Goal: Check status: Check status

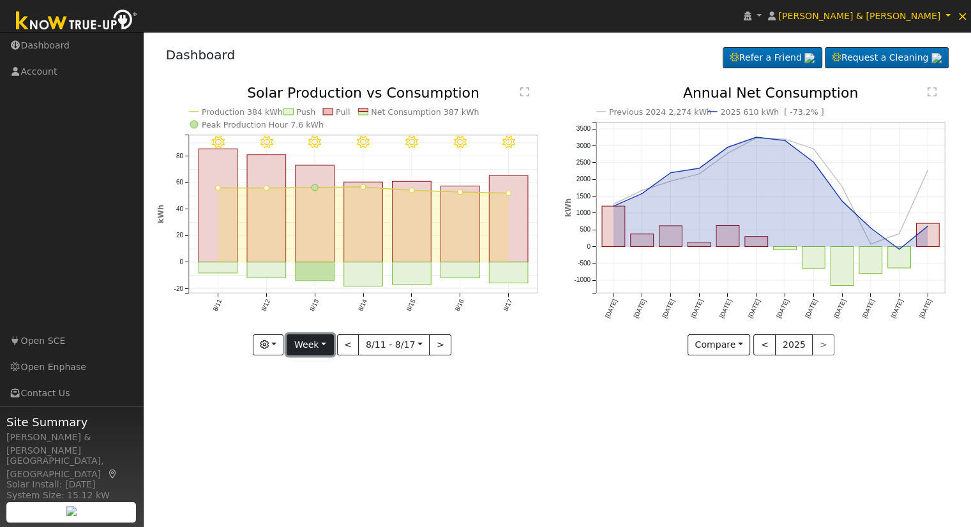
click at [321, 348] on button "Week" at bounding box center [310, 346] width 47 height 22
click at [314, 414] on link "Month" at bounding box center [331, 407] width 89 height 18
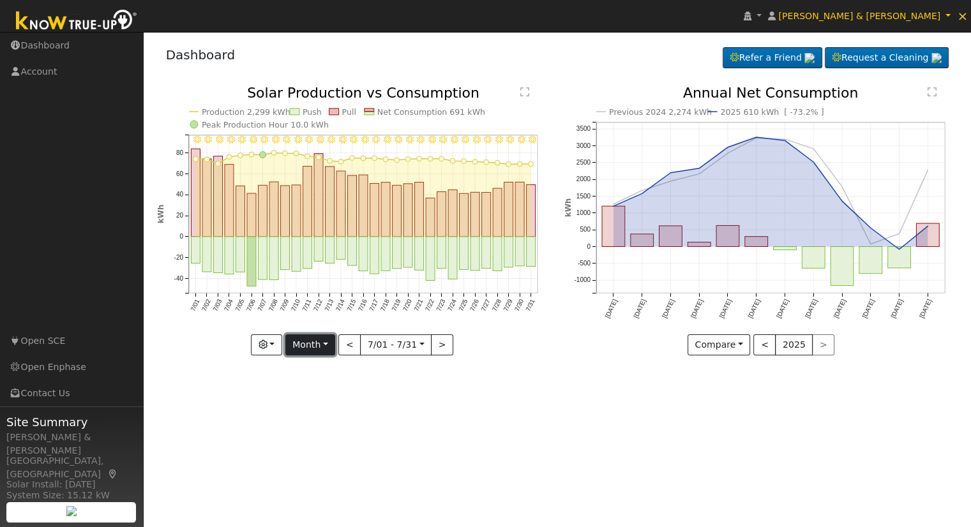
click at [299, 352] on button "Month" at bounding box center [310, 346] width 50 height 22
click at [317, 419] on link "Year" at bounding box center [330, 425] width 89 height 18
type input "[DATE]"
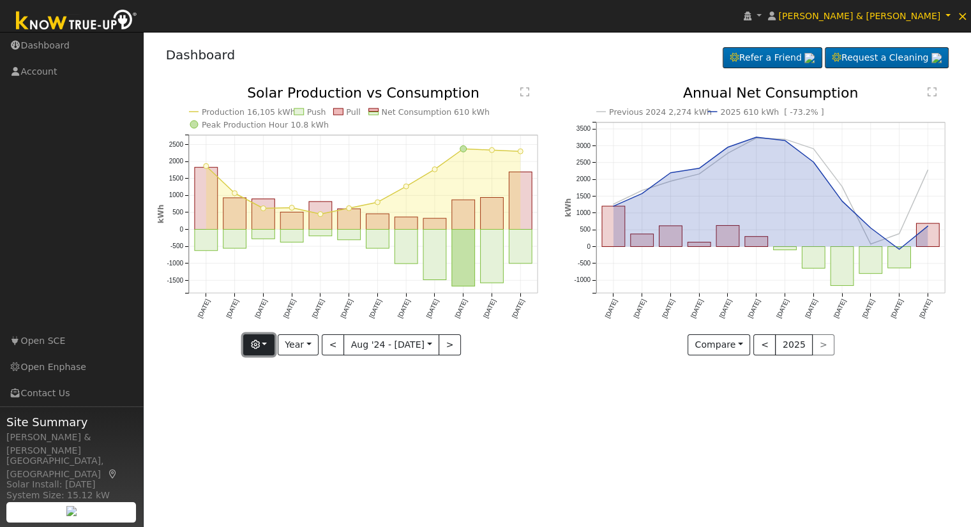
click at [275, 345] on button "button" at bounding box center [258, 346] width 31 height 22
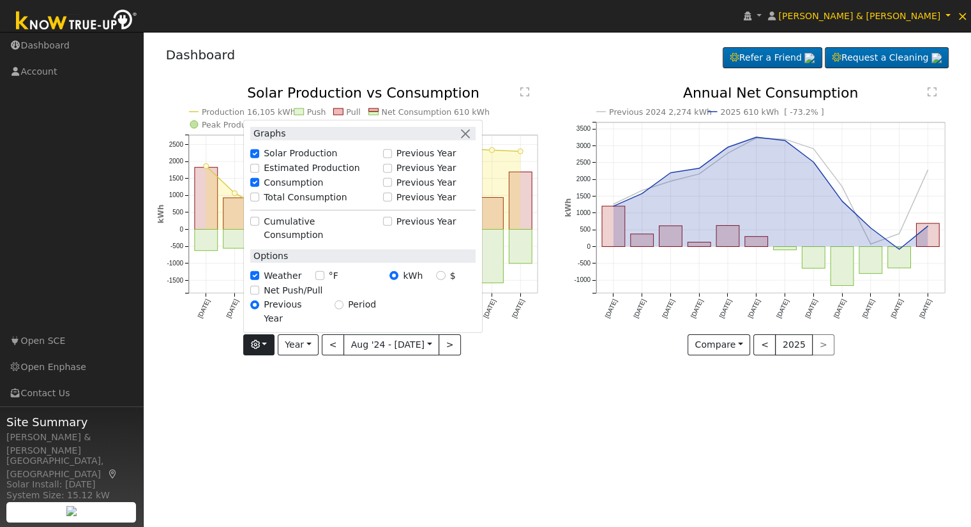
click at [288, 204] on label "Total Consumption" at bounding box center [306, 197] width 84 height 13
click at [259, 202] on input "Total Consumption" at bounding box center [254, 197] width 9 height 9
checkbox input "true"
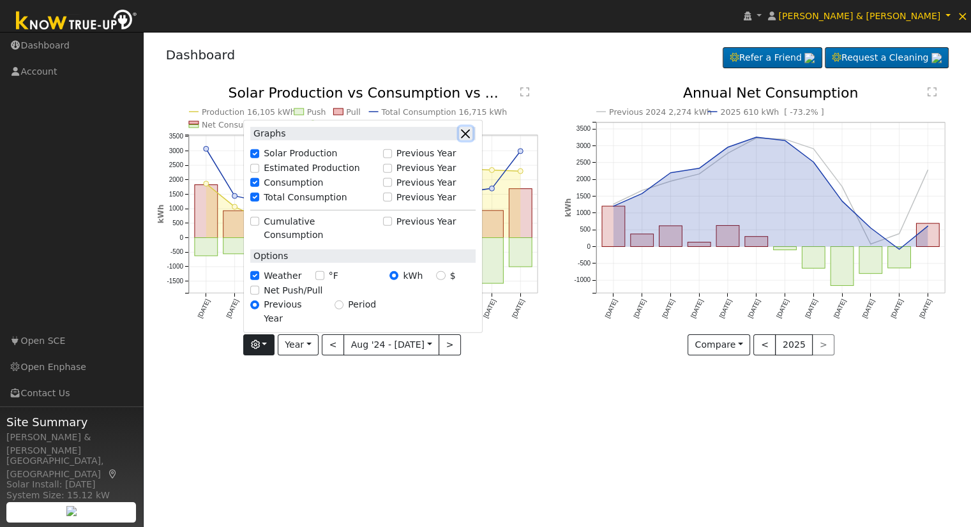
click at [472, 140] on button "button" at bounding box center [465, 133] width 13 height 13
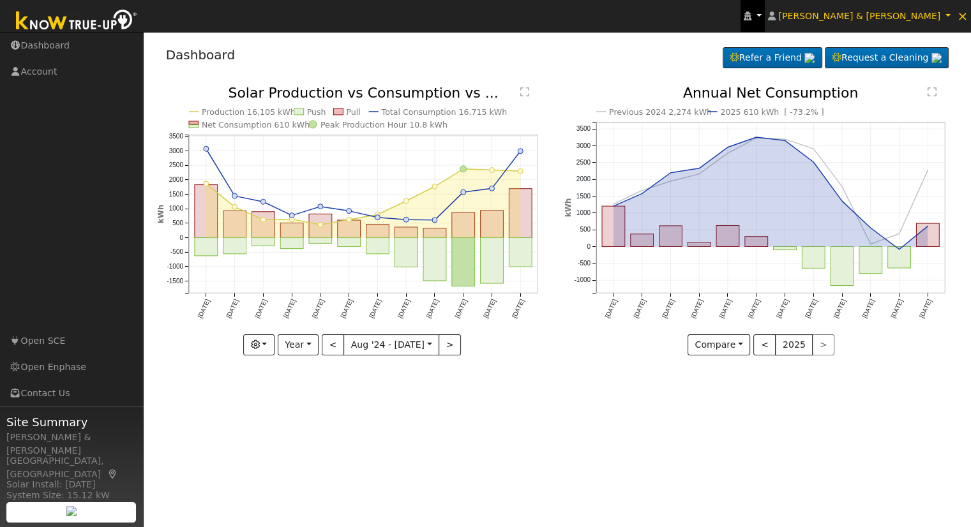
click at [751, 15] on icon at bounding box center [748, 15] width 8 height 9
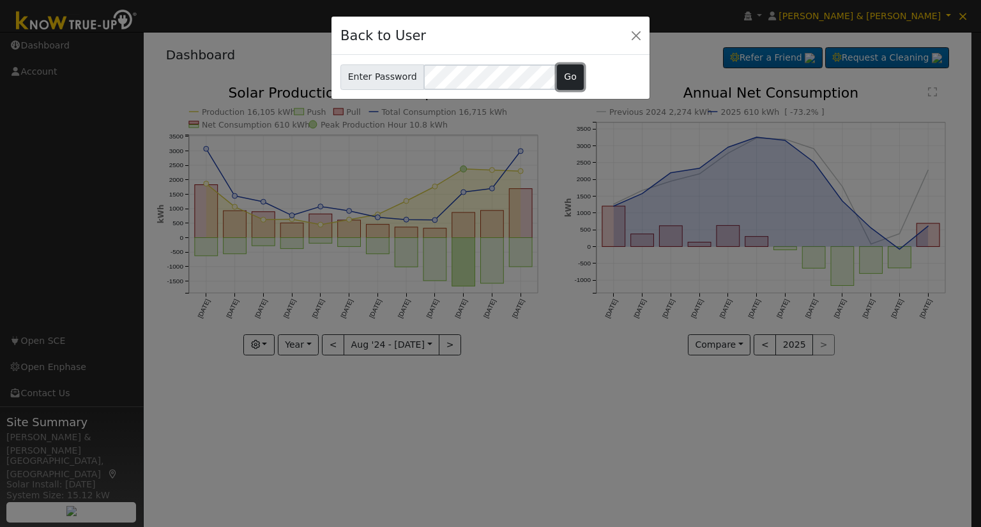
click at [564, 67] on button "Go" at bounding box center [570, 77] width 27 height 26
